Goal: Transaction & Acquisition: Book appointment/travel/reservation

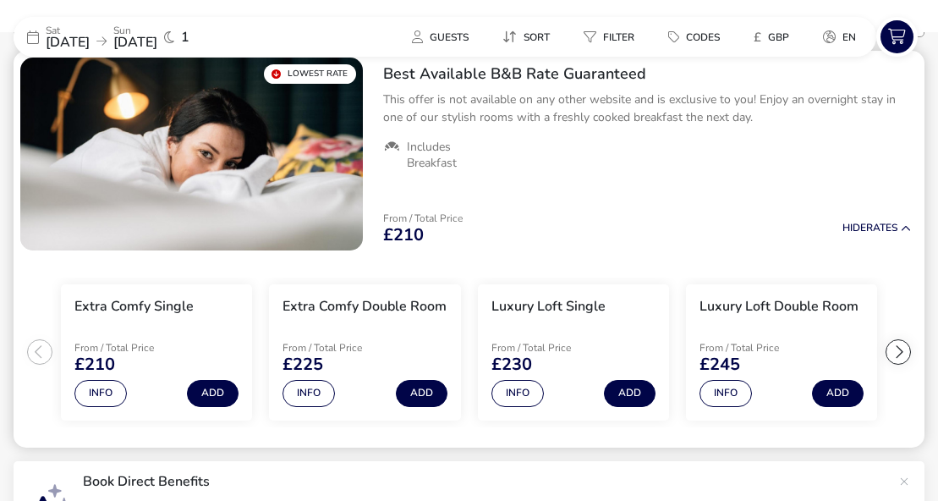
scroll to position [202, 0]
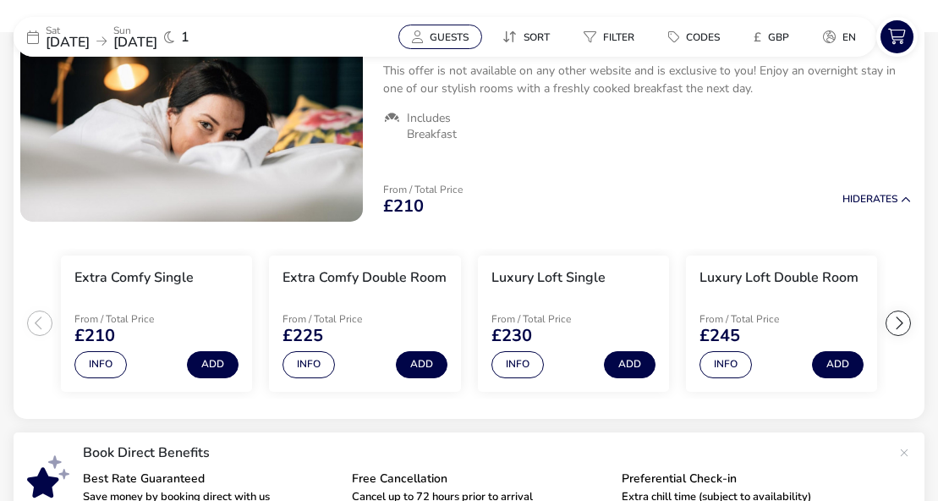
click at [416, 48] on button "Guests" at bounding box center [440, 37] width 84 height 25
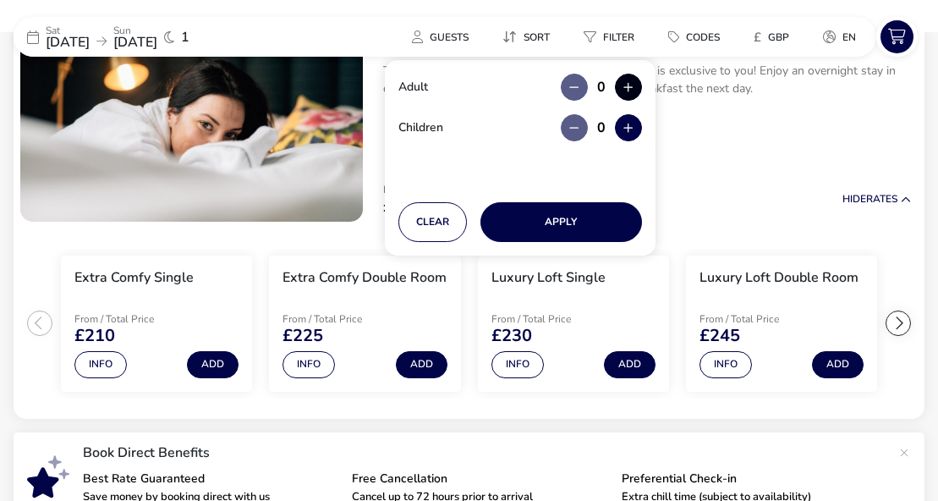
click at [620, 88] on button "button" at bounding box center [628, 87] width 27 height 27
click at [621, 89] on span "button" at bounding box center [621, 89] width 0 height 0
type input "2"
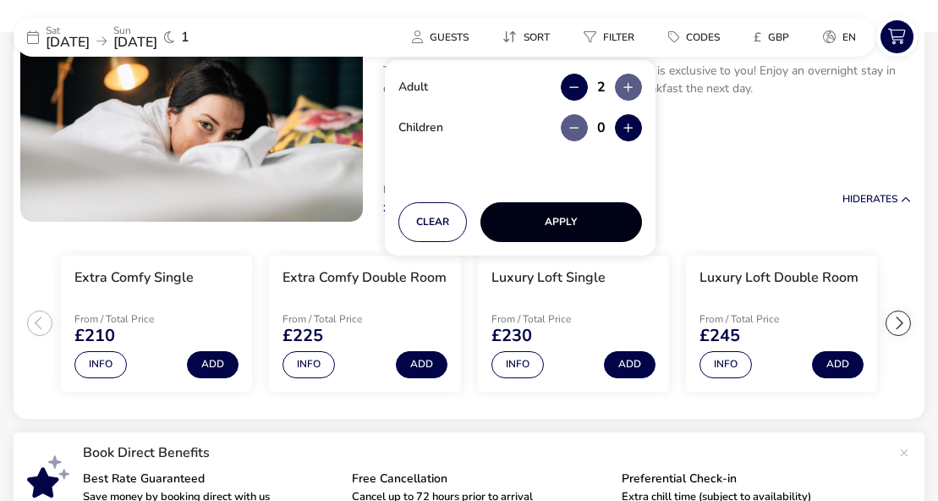
click at [568, 223] on button "Apply" at bounding box center [561, 222] width 162 height 40
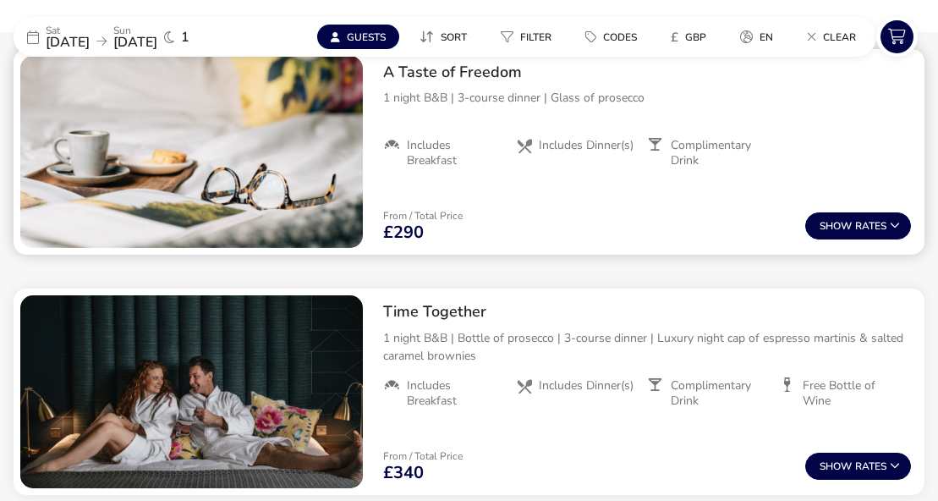
scroll to position [794, 0]
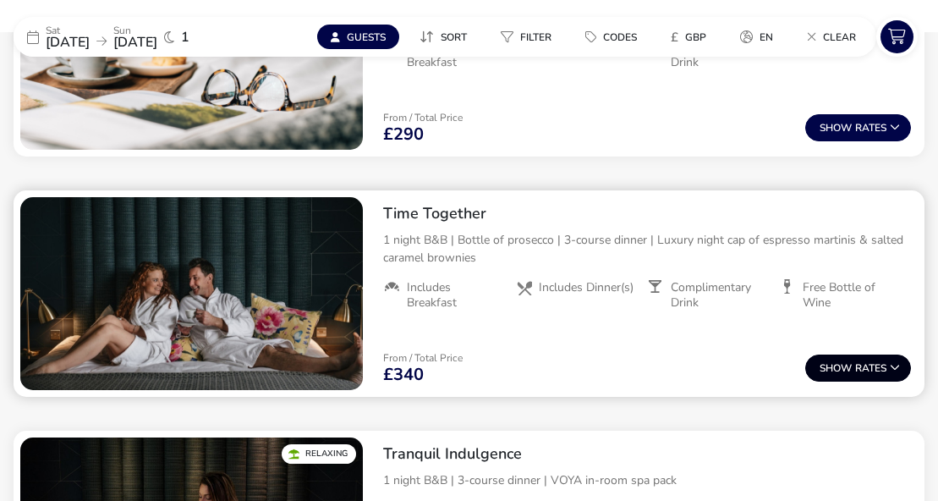
click at [881, 362] on button "Show Rates" at bounding box center [858, 367] width 106 height 27
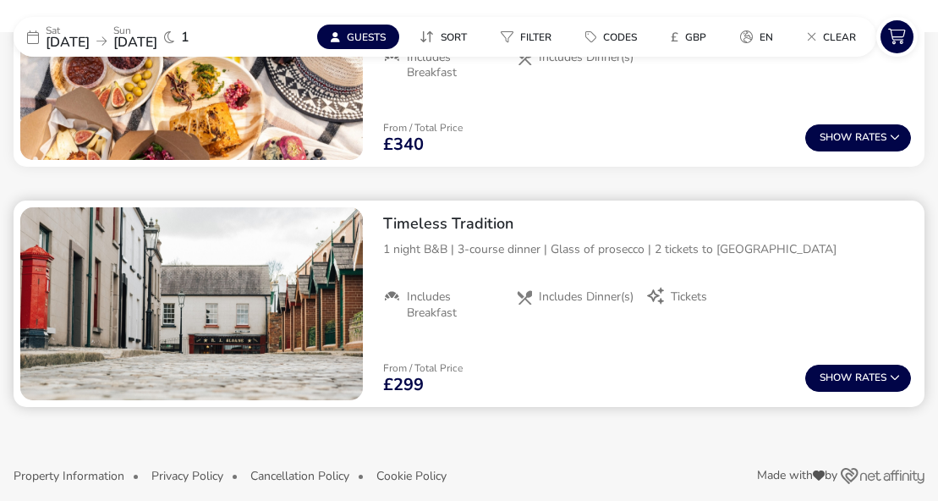
scroll to position [2658, 0]
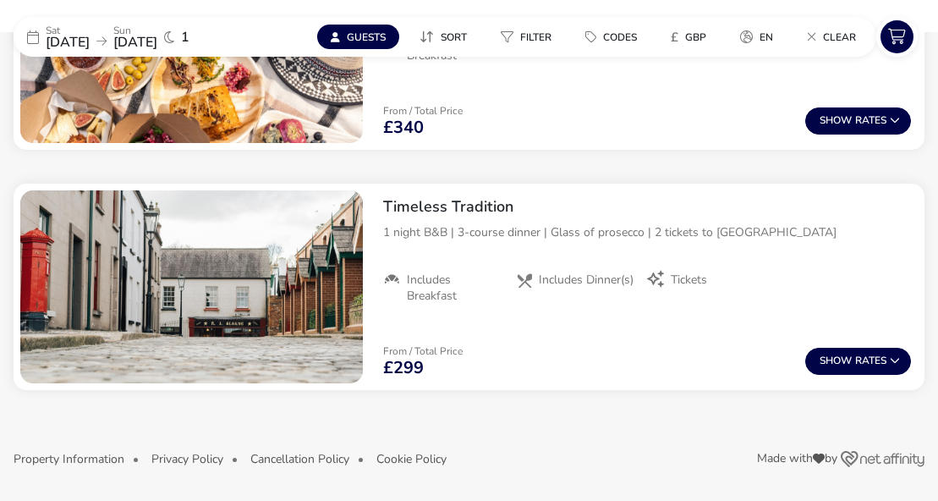
scroll to position [202, 0]
